Goal: Task Accomplishment & Management: Complete application form

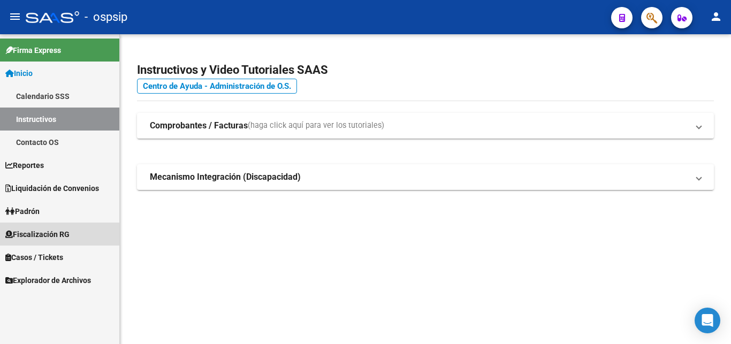
click at [34, 234] on span "Fiscalización RG" at bounding box center [37, 235] width 64 height 12
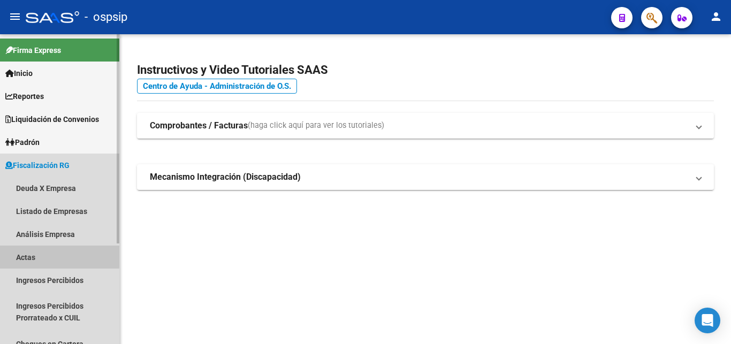
click at [27, 254] on link "Actas" at bounding box center [59, 257] width 119 height 23
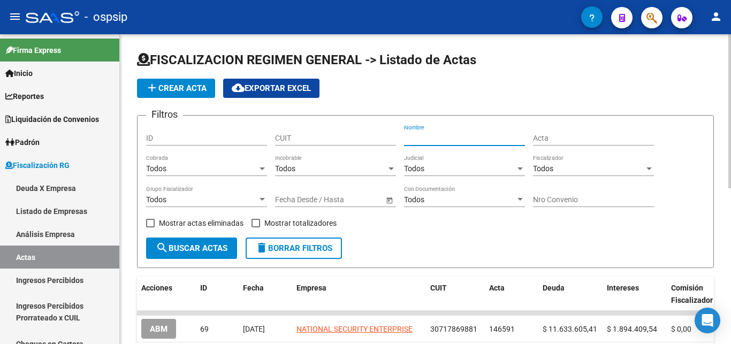
click at [421, 140] on input "Nombre" at bounding box center [464, 138] width 121 height 9
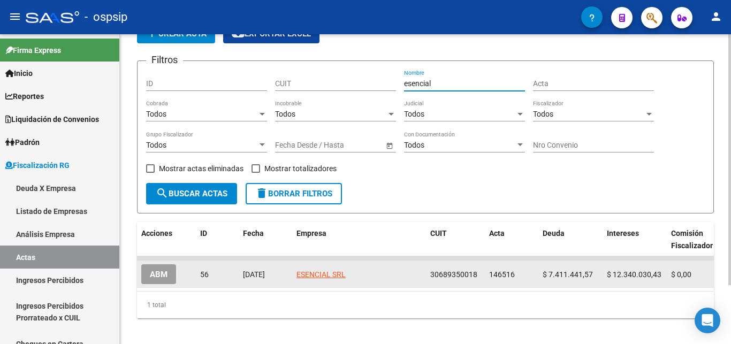
type input "esencial"
click at [161, 277] on span "ABM" at bounding box center [159, 275] width 18 height 10
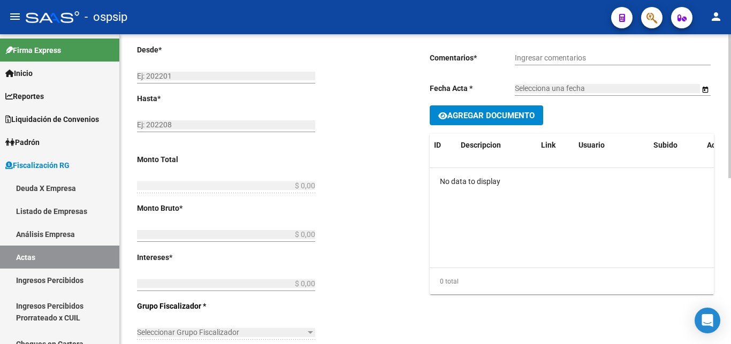
type input "202205"
type input "202405"
type input "$ 19.751.472,00"
type input "$ 7.411.441,57"
type input "$ 12.340.030,43"
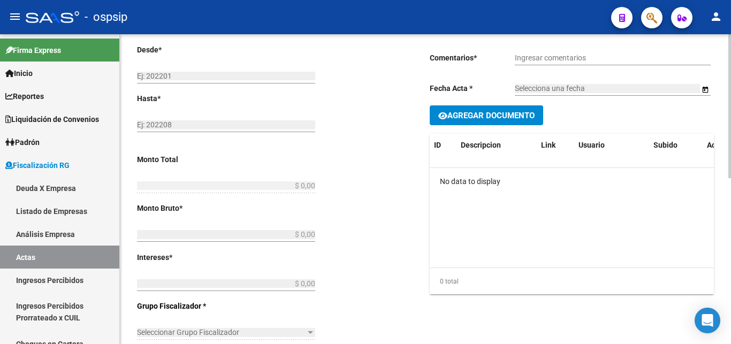
type input "146516"
type input "5007O"
checkbox input "true"
type input "Leg. 80011. Convenio en 36 cuotas de $548.652,00 cada una 1er vto [DATE]"
type input "[DATE]"
